Goal: Go to known website: Access a specific website the user already knows

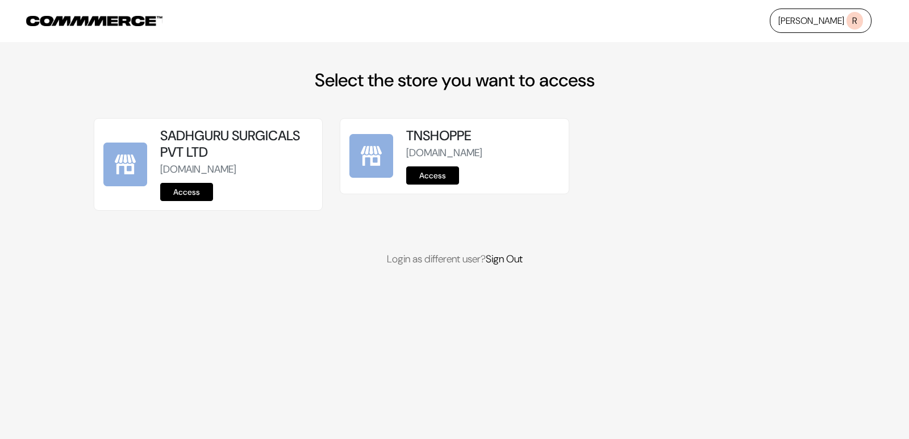
click at [447, 175] on link "Access" at bounding box center [432, 176] width 53 height 18
click at [433, 181] on link "Access" at bounding box center [432, 176] width 53 height 18
